Goal: Information Seeking & Learning: Compare options

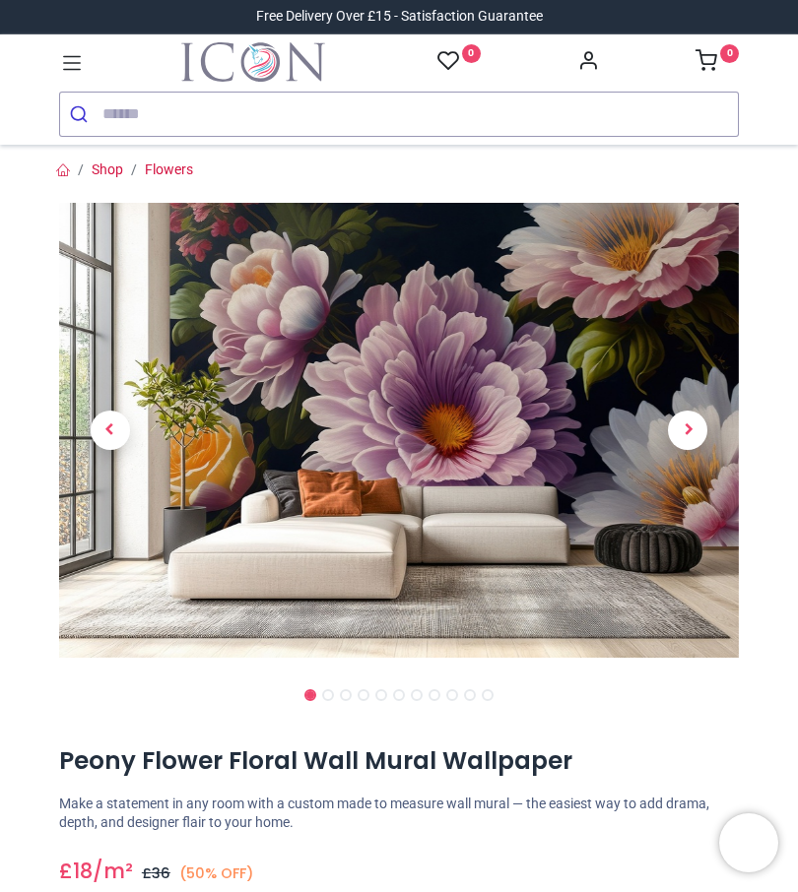
click at [694, 426] on span "Next" at bounding box center [687, 430] width 39 height 39
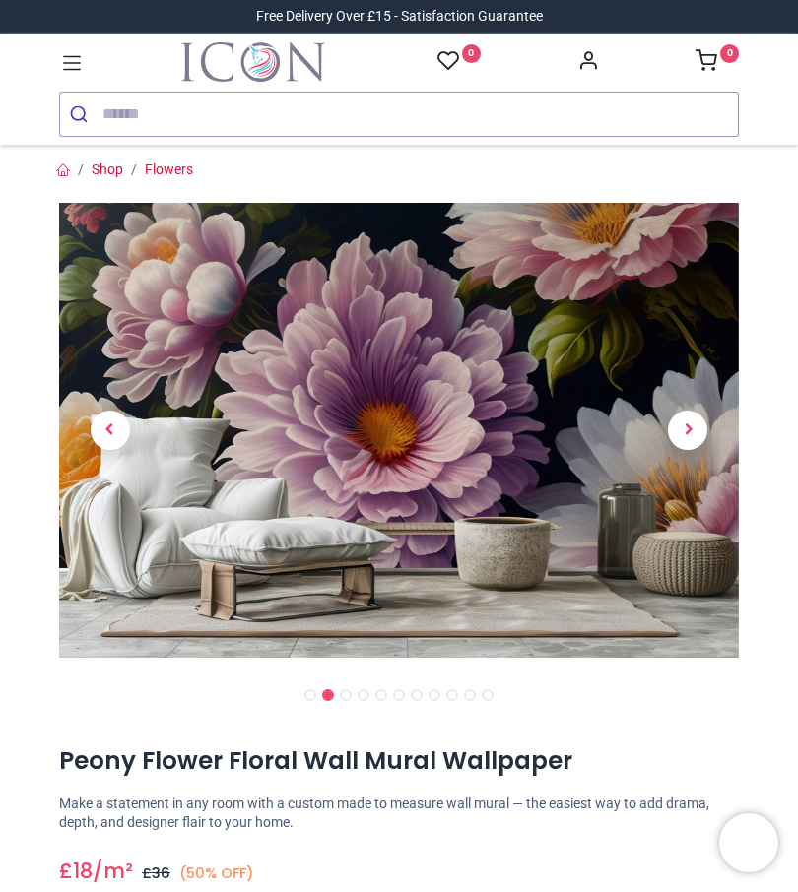
click at [690, 439] on span "Next" at bounding box center [687, 430] width 39 height 39
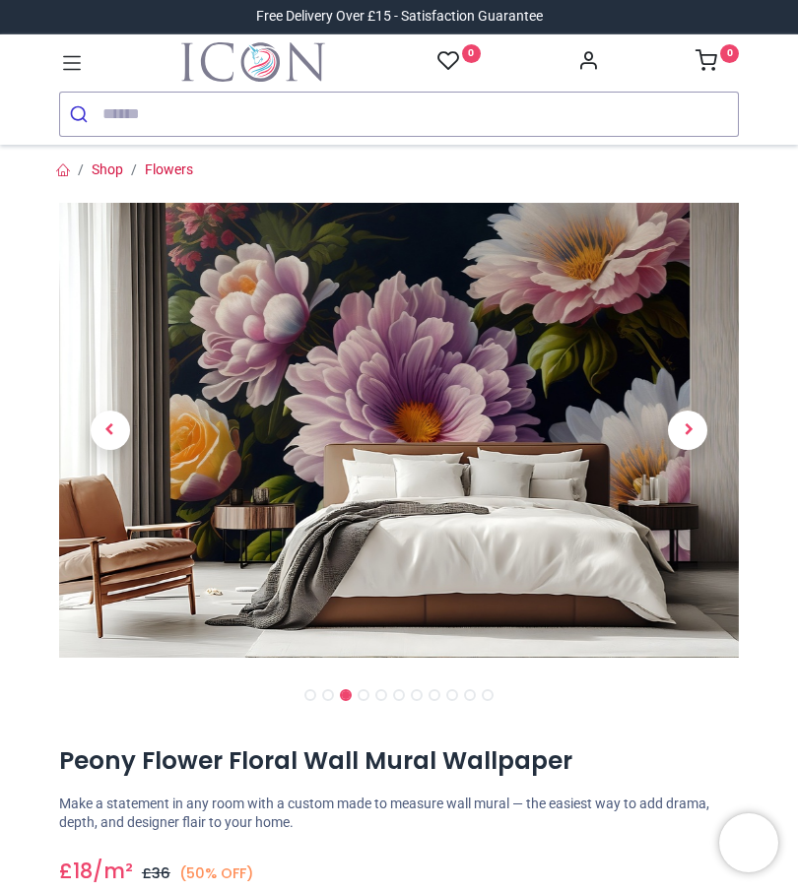
click at [694, 430] on span "Next" at bounding box center [687, 430] width 39 height 39
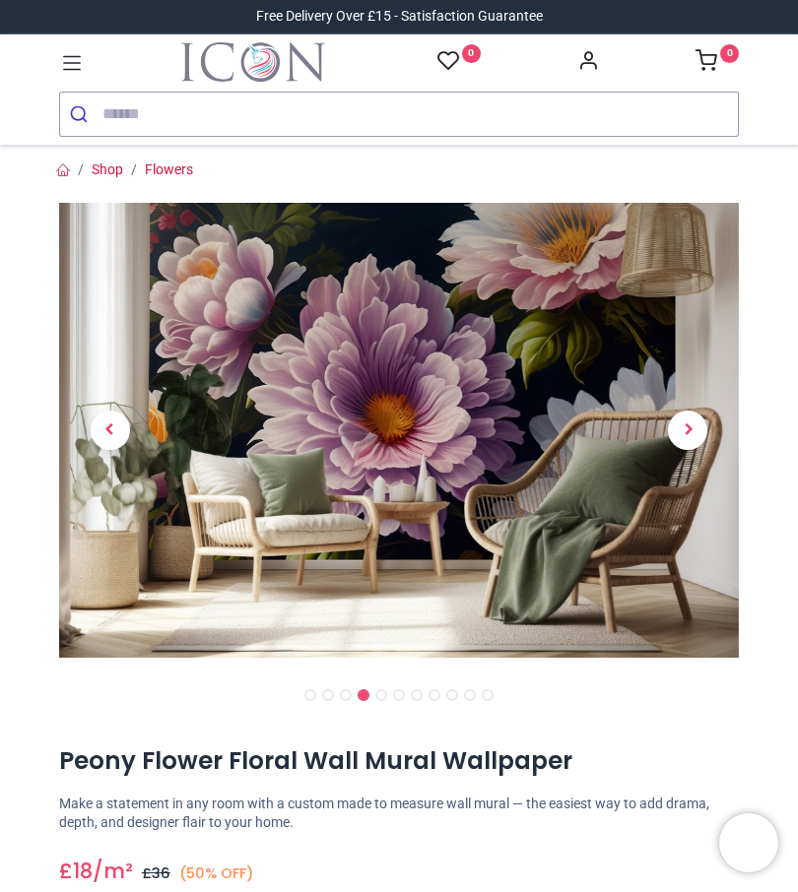
click at [696, 436] on span "Next" at bounding box center [687, 430] width 39 height 39
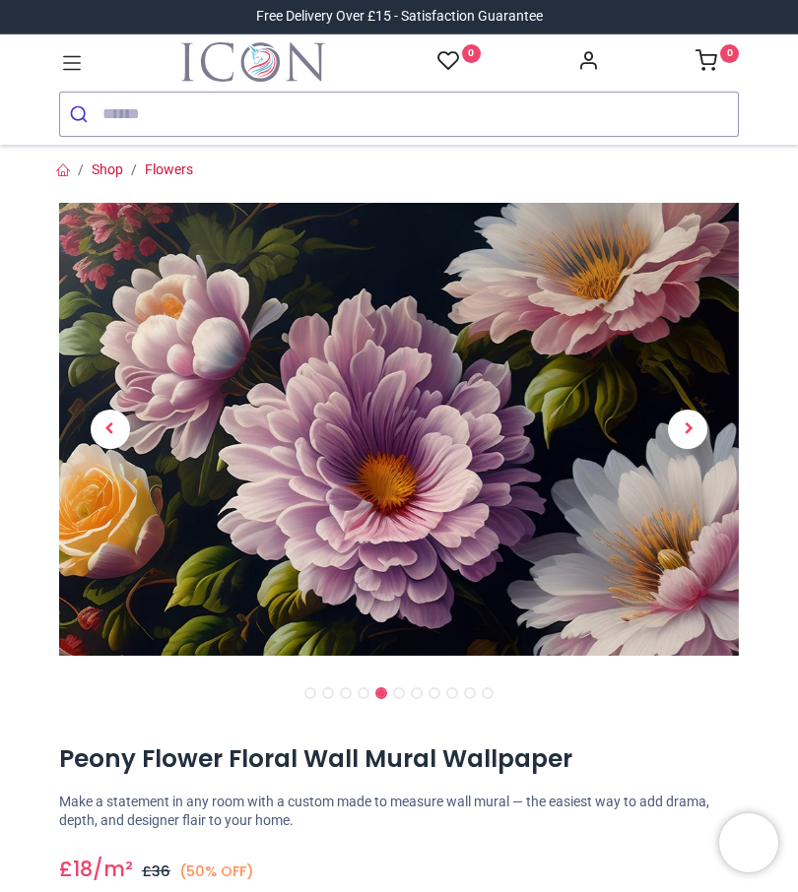
click at [688, 434] on span "Next" at bounding box center [687, 429] width 39 height 39
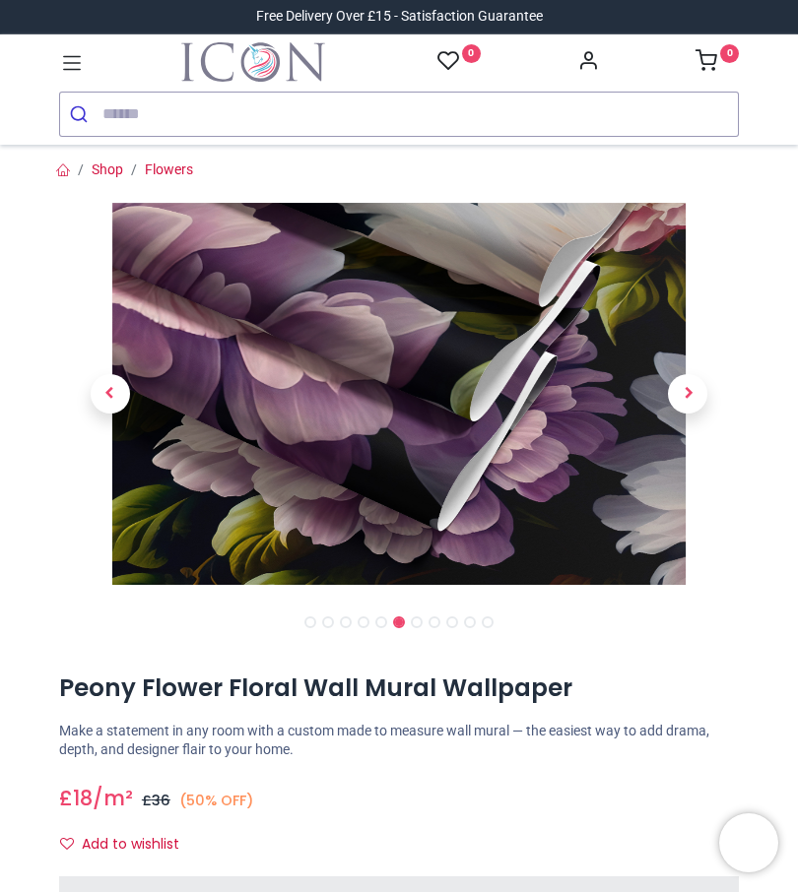
click at [689, 406] on span "Next" at bounding box center [687, 393] width 39 height 39
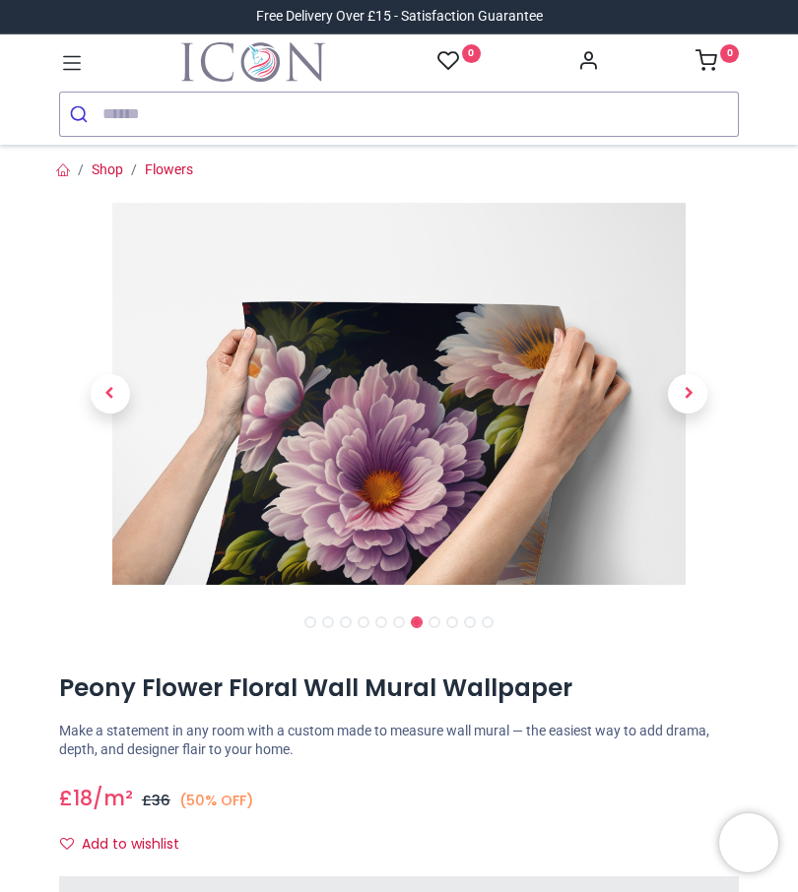
click at [688, 394] on span "Next" at bounding box center [687, 393] width 39 height 39
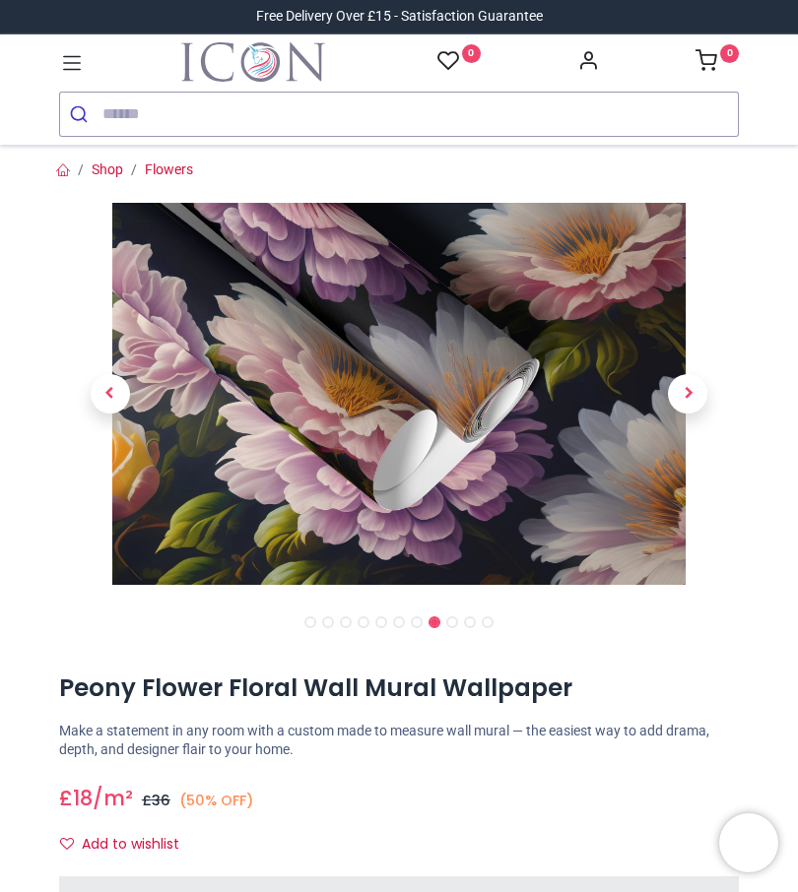
click at [689, 401] on span "Next" at bounding box center [687, 393] width 39 height 39
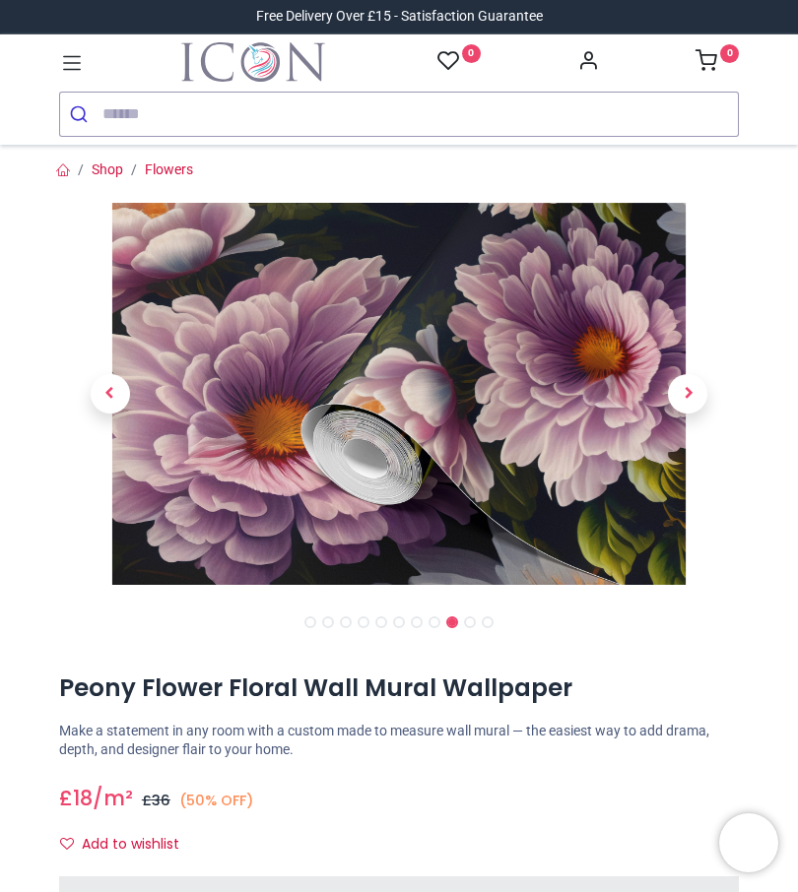
click at [691, 403] on span "Next" at bounding box center [687, 393] width 39 height 39
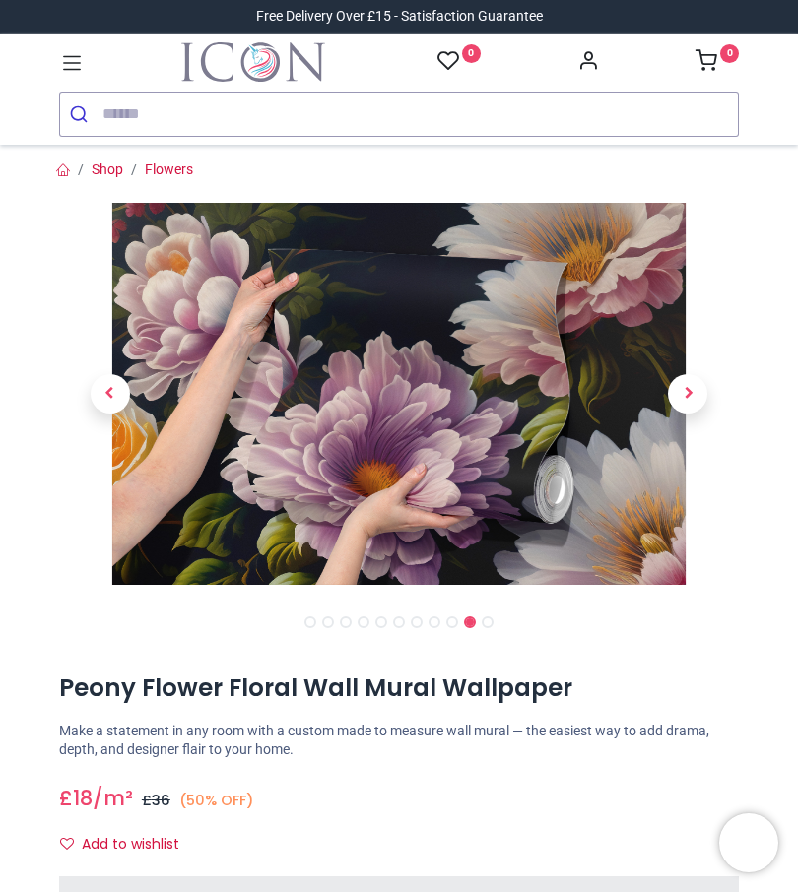
click at [690, 402] on span "Next" at bounding box center [687, 393] width 39 height 39
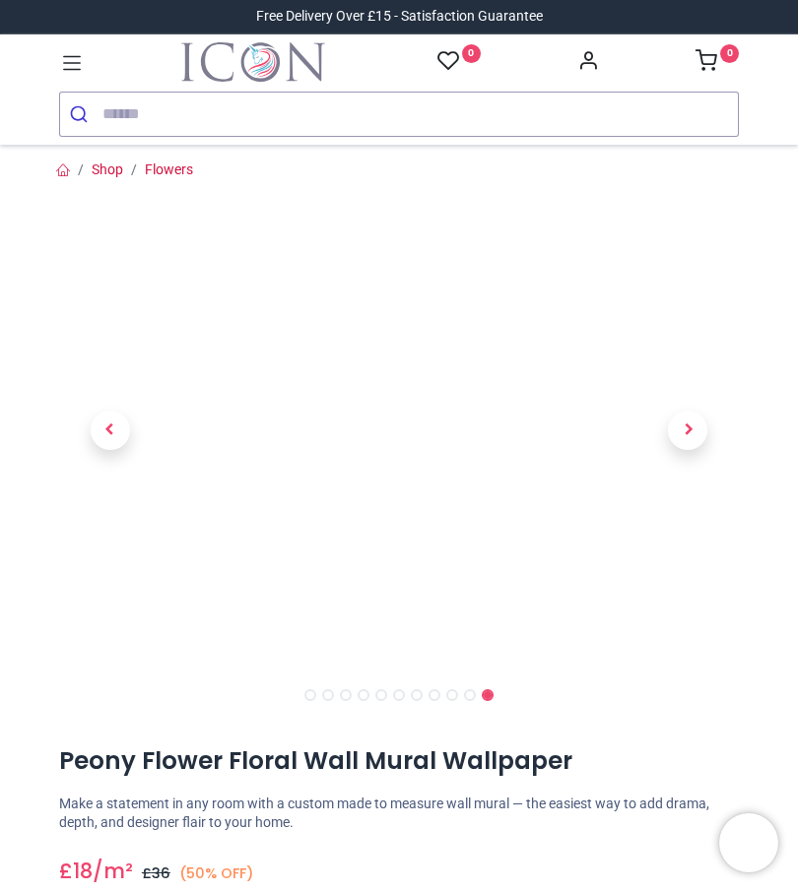
click at [694, 428] on span "Next" at bounding box center [687, 430] width 39 height 39
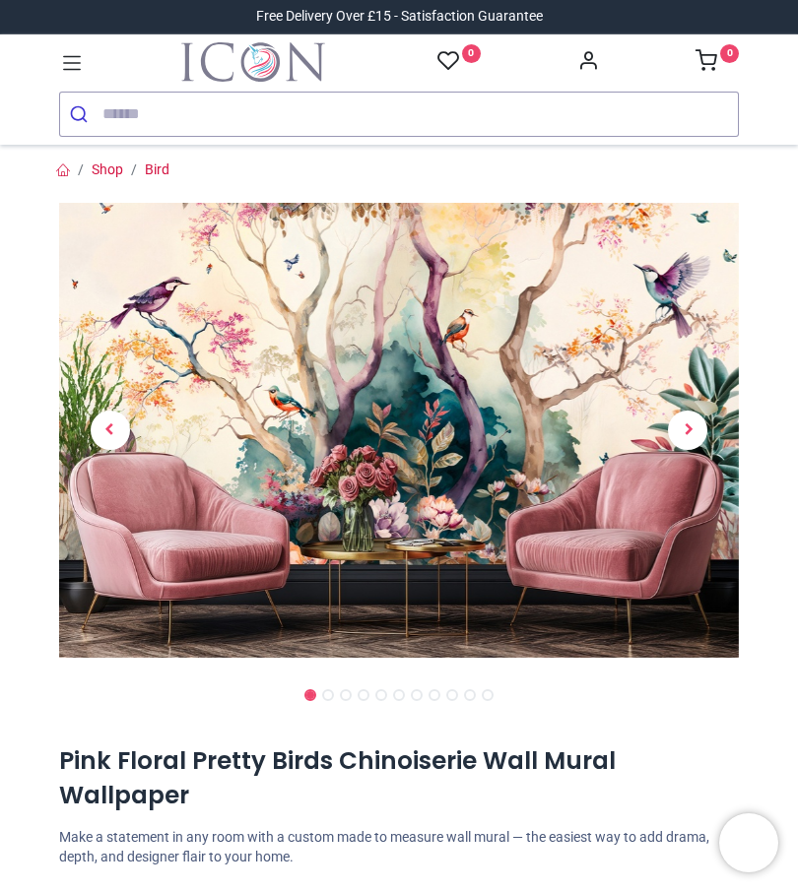
click at [691, 431] on span "Next" at bounding box center [687, 430] width 39 height 39
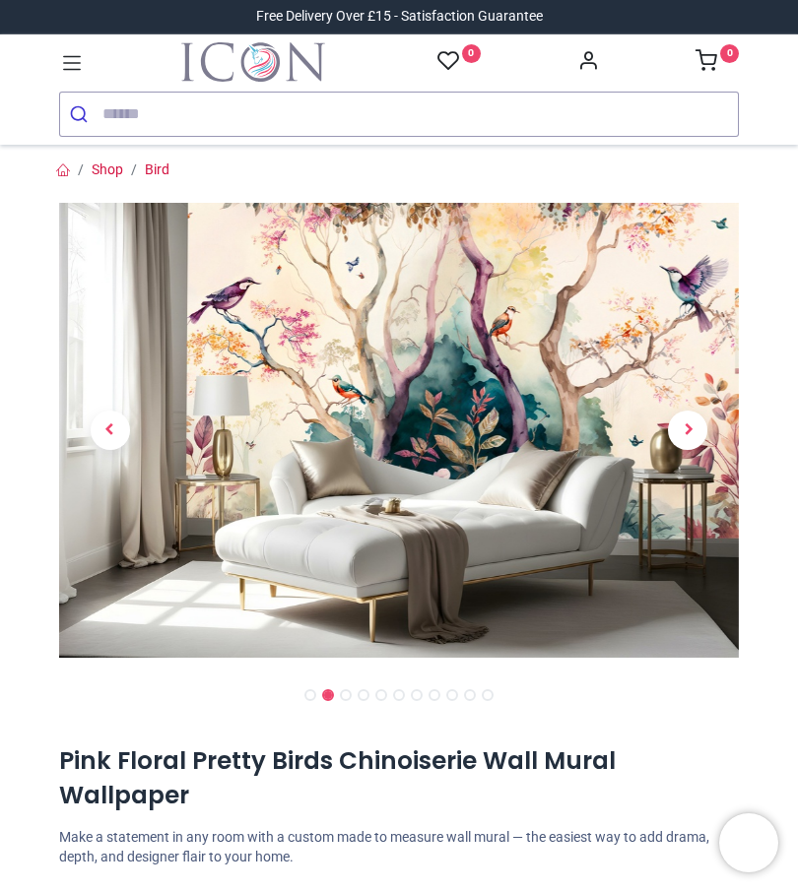
click at [684, 431] on span "Next" at bounding box center [687, 430] width 39 height 39
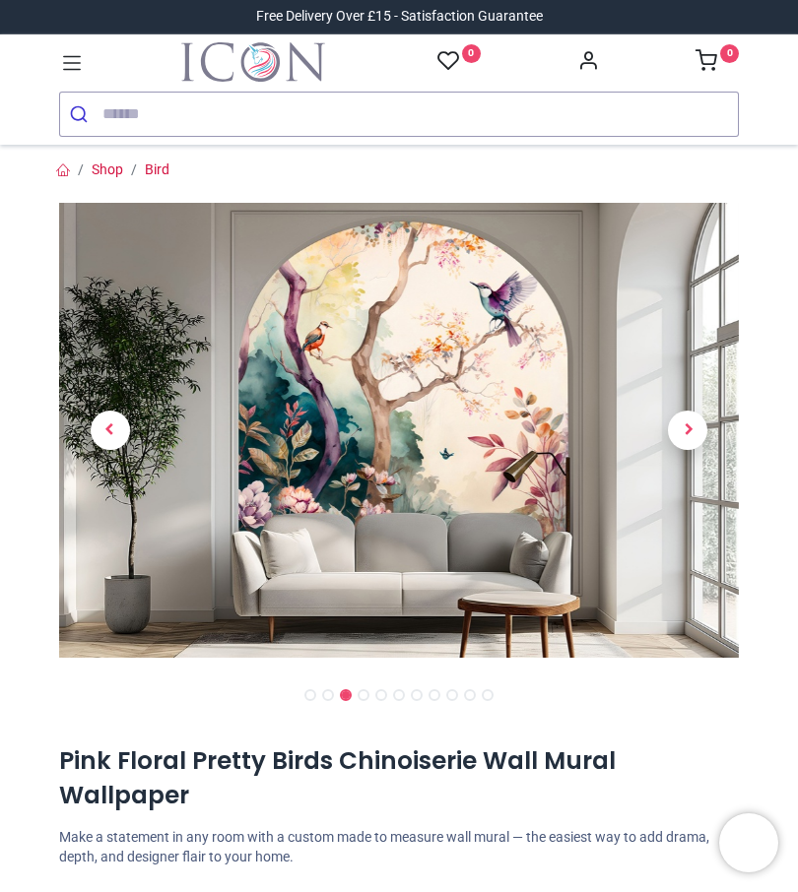
click at [686, 437] on span "Next" at bounding box center [687, 430] width 39 height 39
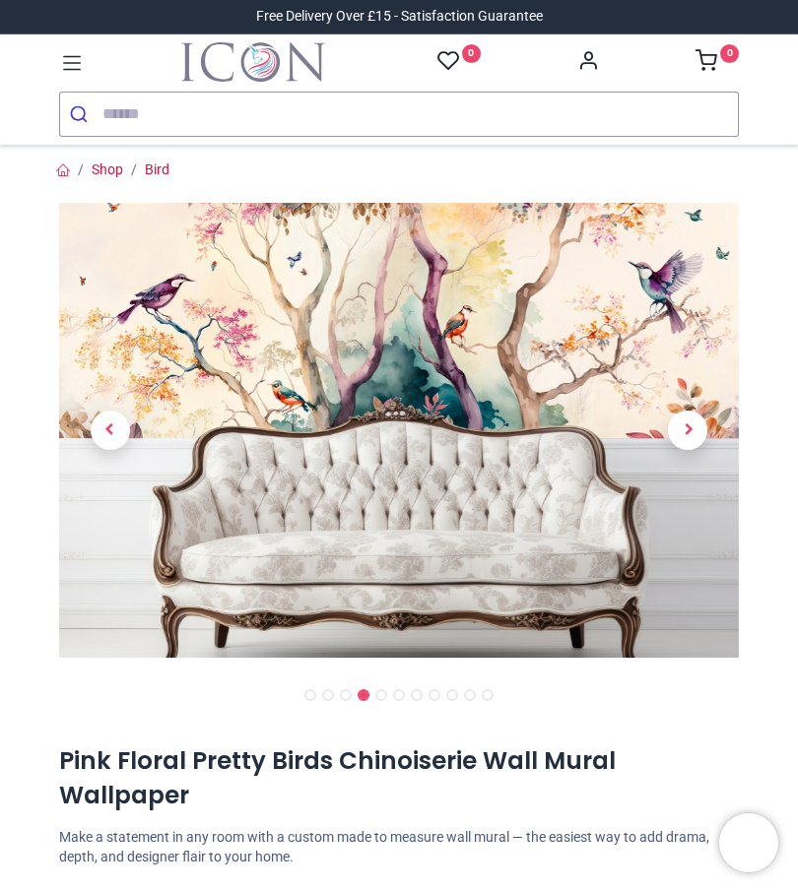
click at [680, 429] on span "Next" at bounding box center [687, 430] width 39 height 39
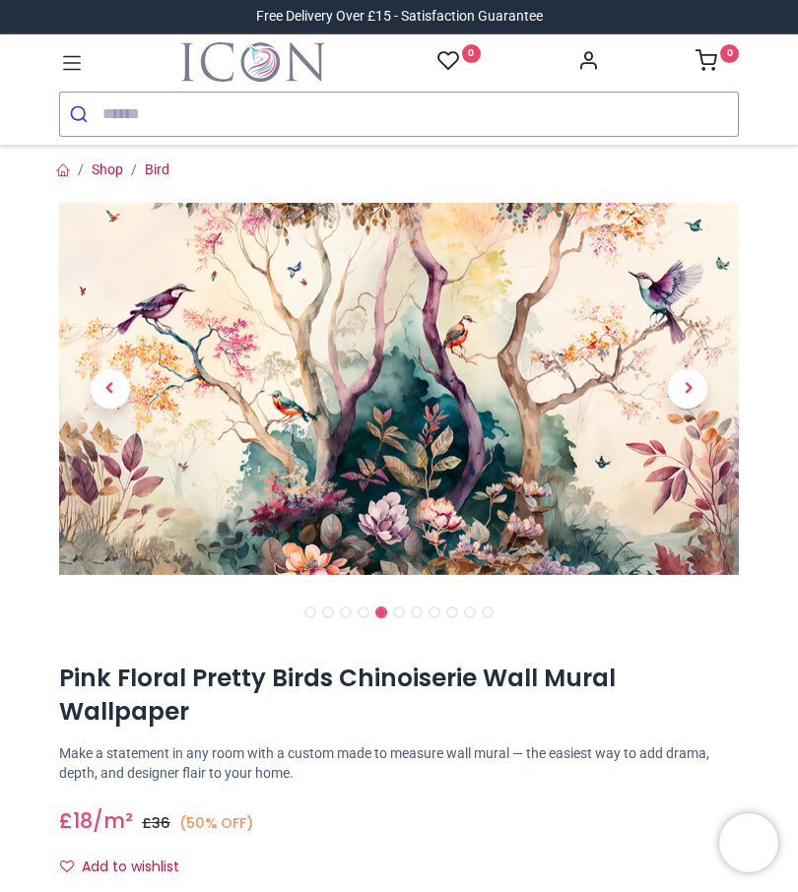
click at [686, 401] on span "Next" at bounding box center [687, 388] width 39 height 39
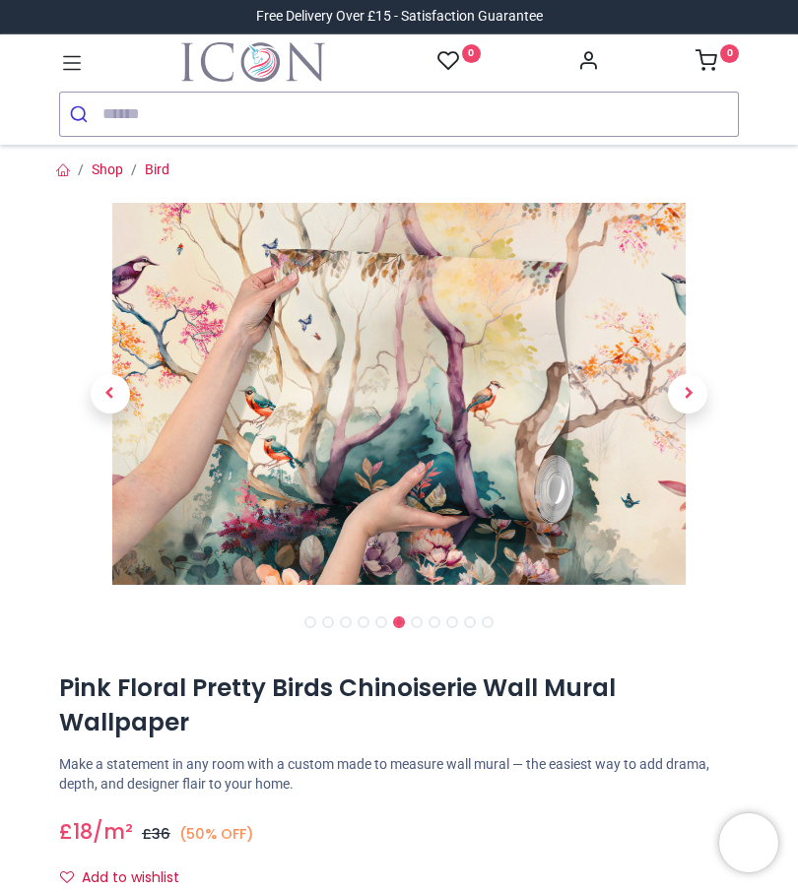
click at [694, 401] on span "Next" at bounding box center [687, 393] width 39 height 39
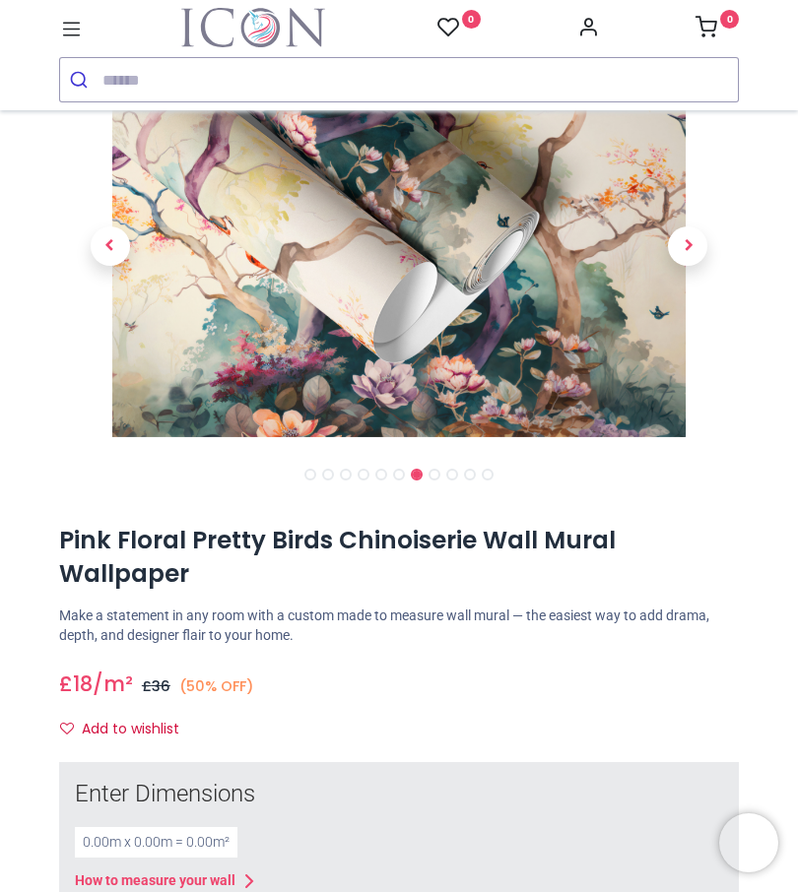
scroll to position [110, 0]
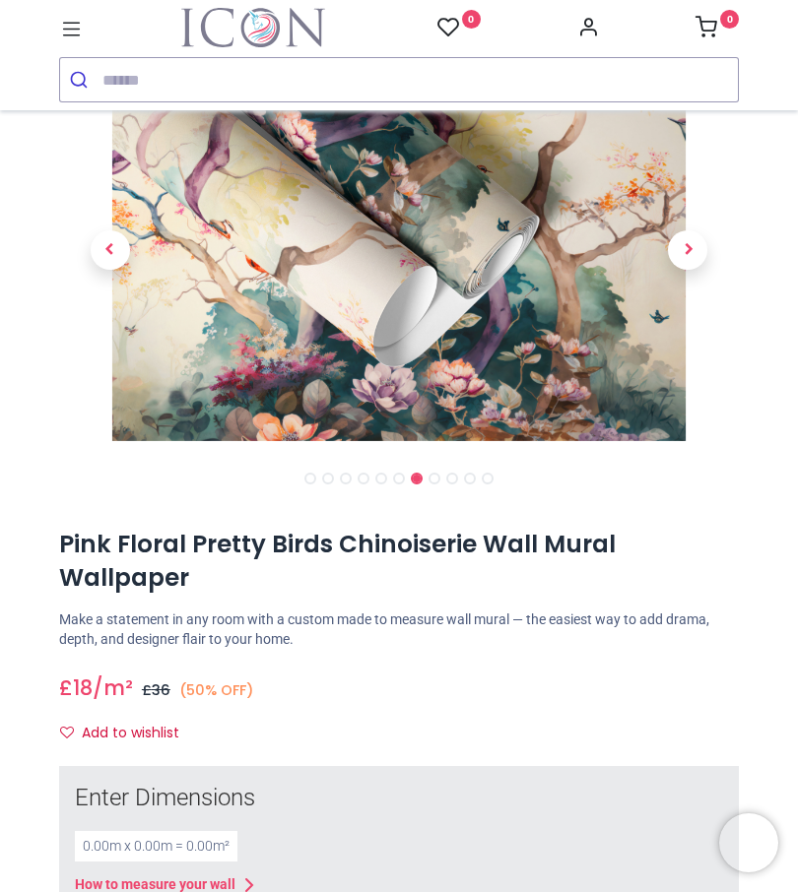
click at [696, 255] on span "Next" at bounding box center [687, 249] width 39 height 39
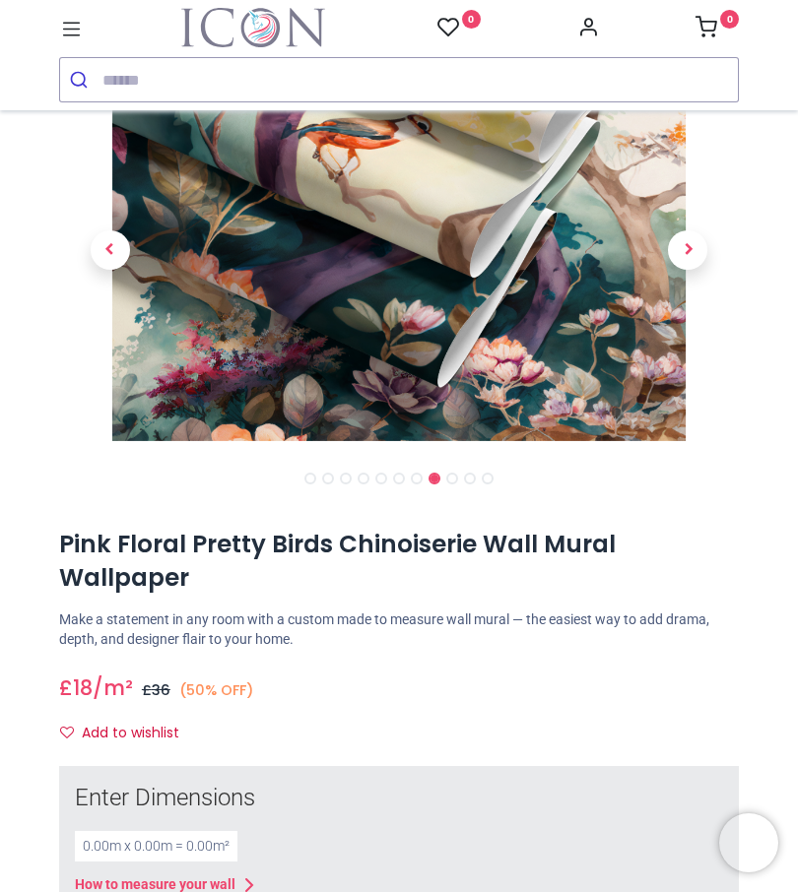
click at [683, 252] on span "Next" at bounding box center [687, 249] width 39 height 39
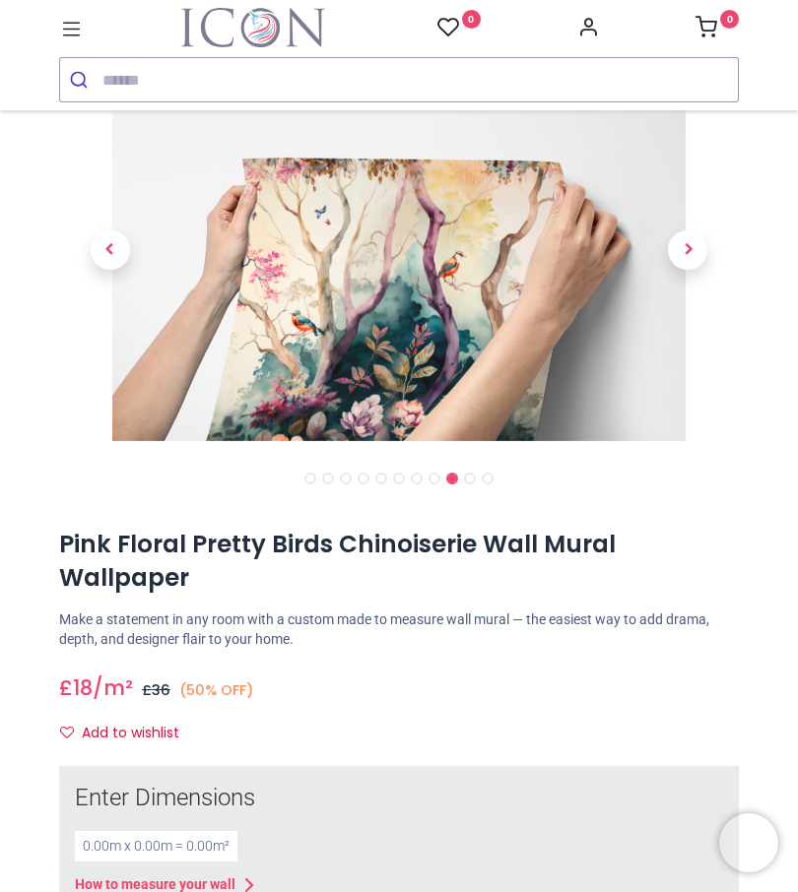
click at [689, 254] on span "Next" at bounding box center [687, 249] width 39 height 39
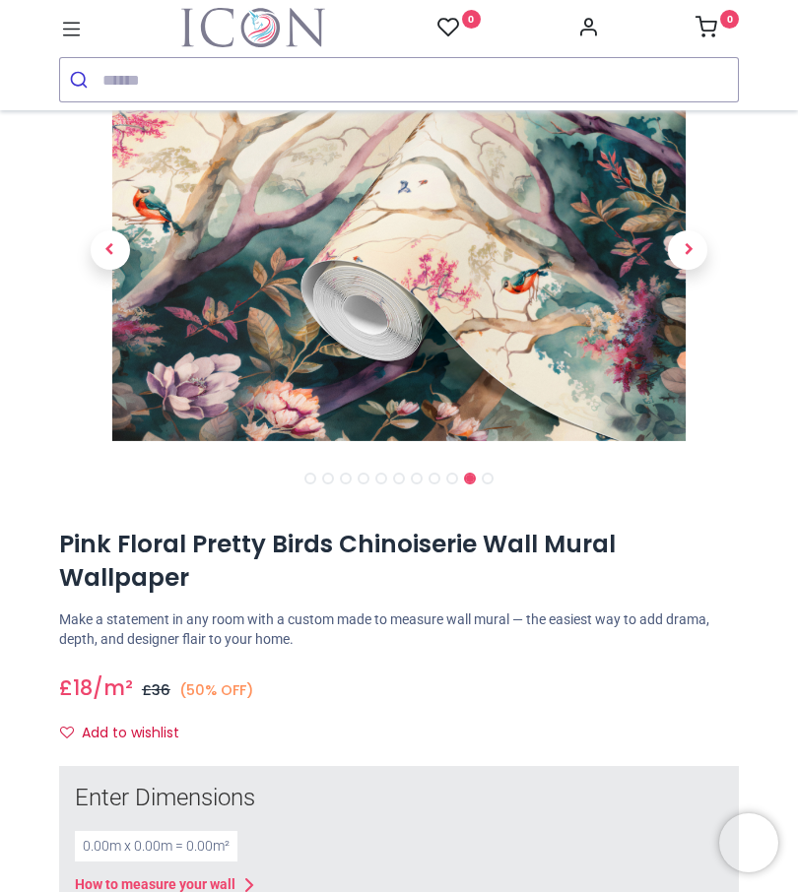
click at [688, 254] on span "Next" at bounding box center [687, 249] width 39 height 39
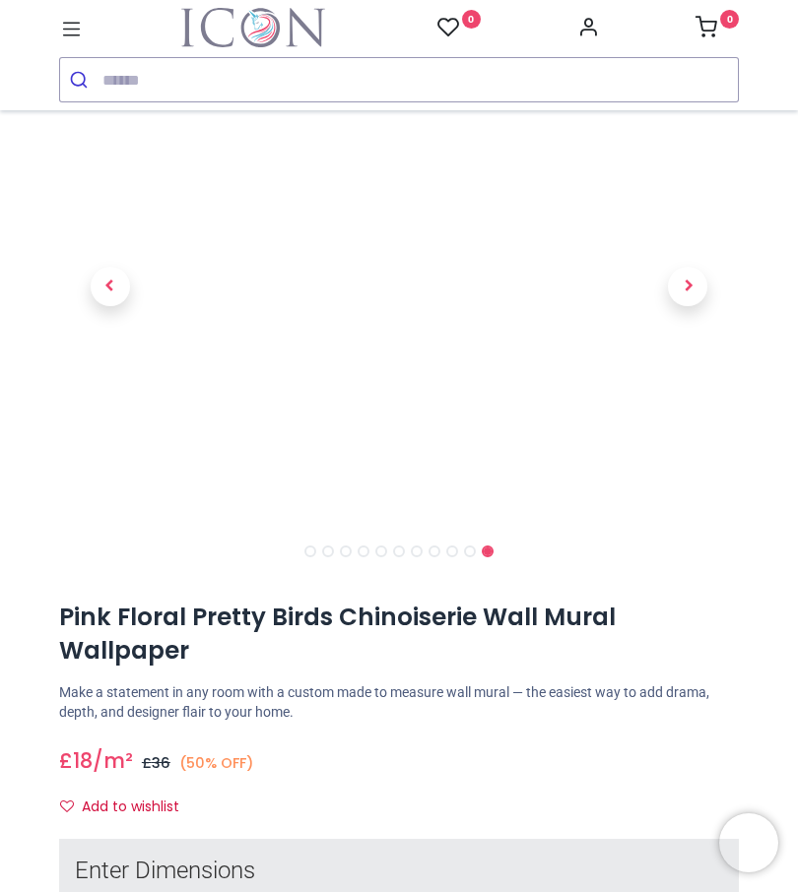
click at [684, 276] on span "Next" at bounding box center [687, 286] width 39 height 39
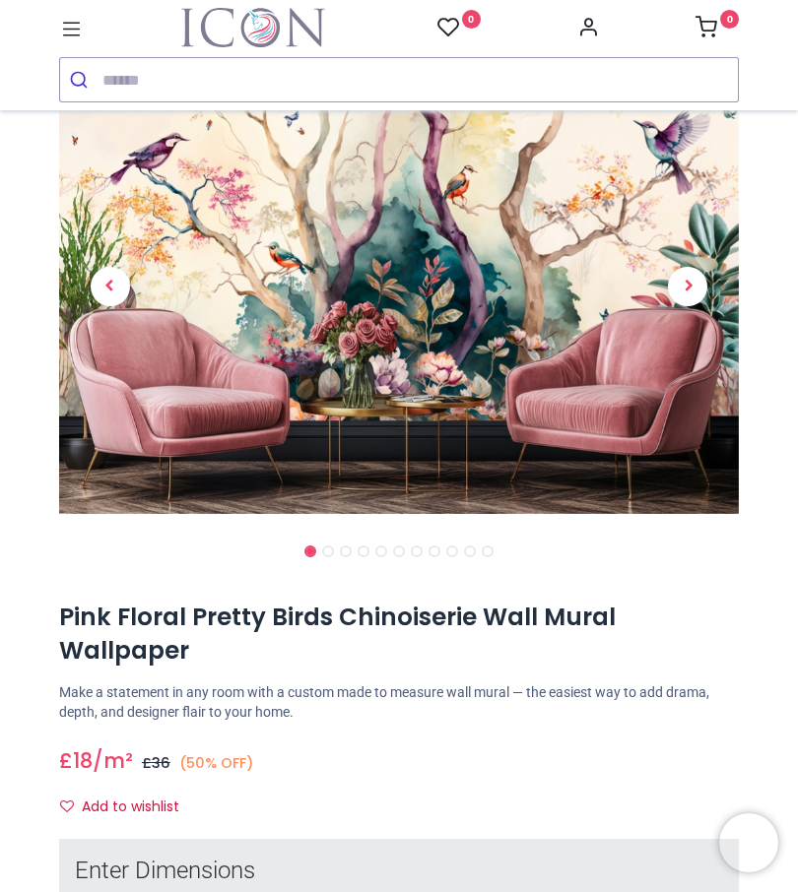
click at [681, 291] on span "Next" at bounding box center [687, 286] width 39 height 39
